Goal: Task Accomplishment & Management: Manage account settings

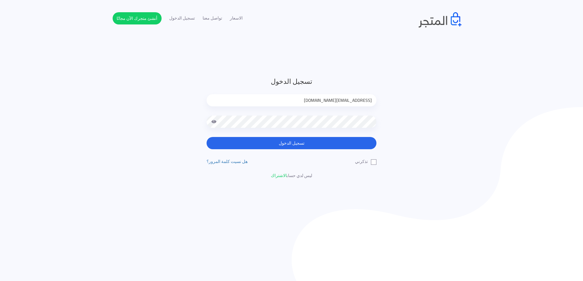
click at [213, 121] on span at bounding box center [214, 122] width 6 height 12
click at [240, 137] on div at bounding box center [291, 126] width 170 height 21
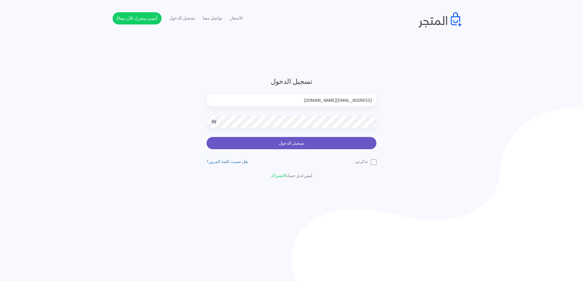
click at [249, 143] on button "تسجيل الدخول" at bounding box center [291, 143] width 170 height 12
type input "[EMAIL_ADDRESS][DOMAIN_NAME]"
click at [317, 144] on button "تسجيل الدخول" at bounding box center [291, 143] width 170 height 12
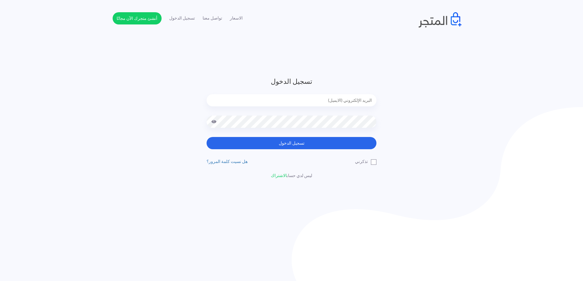
type input "elcoach2u@gmail.com"
click at [214, 120] on span at bounding box center [214, 122] width 6 height 12
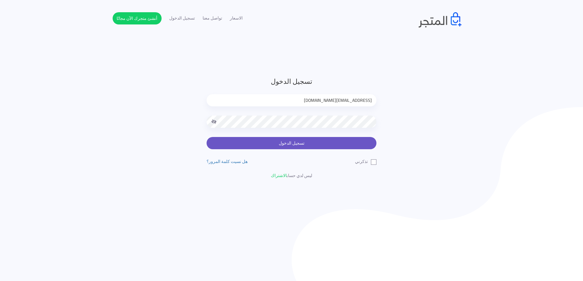
click at [285, 140] on button "تسجيل الدخول" at bounding box center [291, 143] width 170 height 12
type input "[EMAIL_ADDRESS][DOMAIN_NAME]"
click at [314, 138] on button "تسجيل الدخول" at bounding box center [291, 143] width 170 height 12
